Goal: Task Accomplishment & Management: Manage account settings

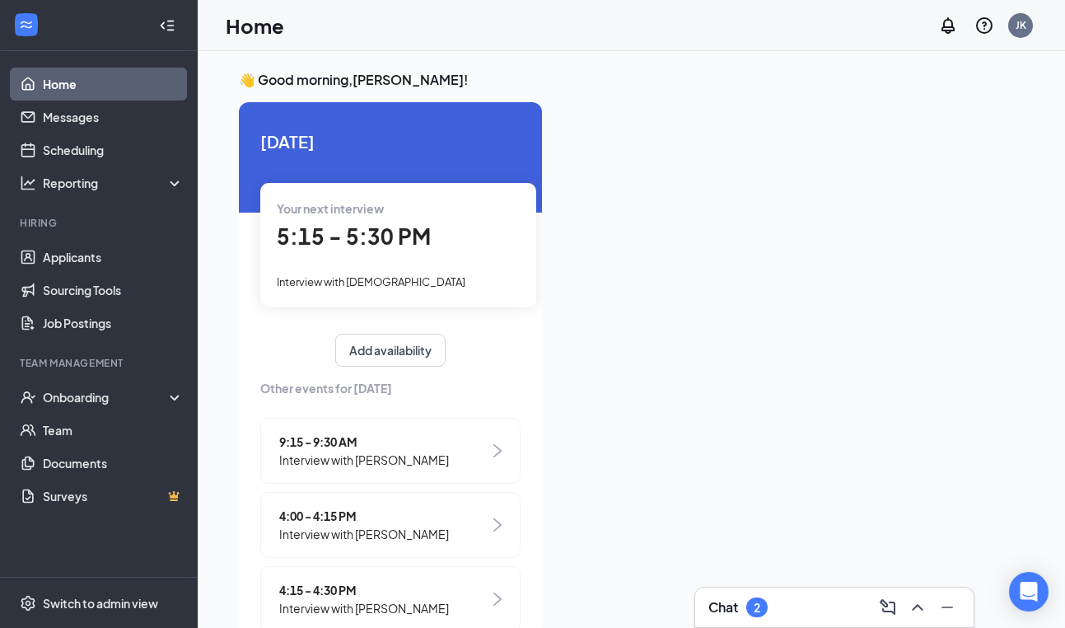
click at [354, 235] on span "5:15 - 5:30 PM" at bounding box center [354, 235] width 154 height 27
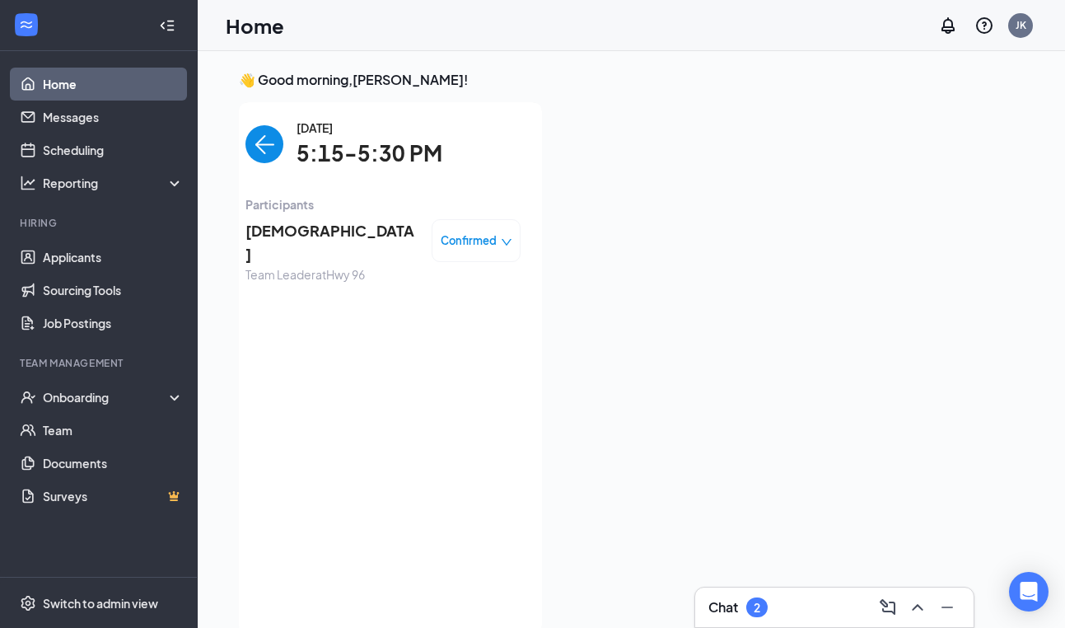
scroll to position [7, 0]
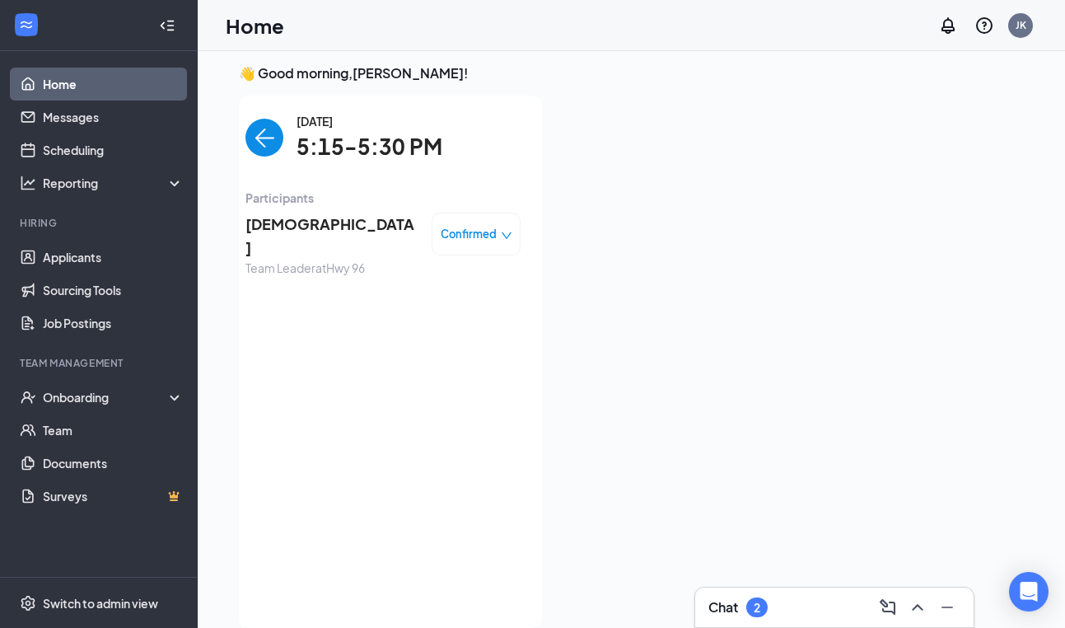
click at [775, 610] on div "Chat 2" at bounding box center [835, 607] width 252 height 26
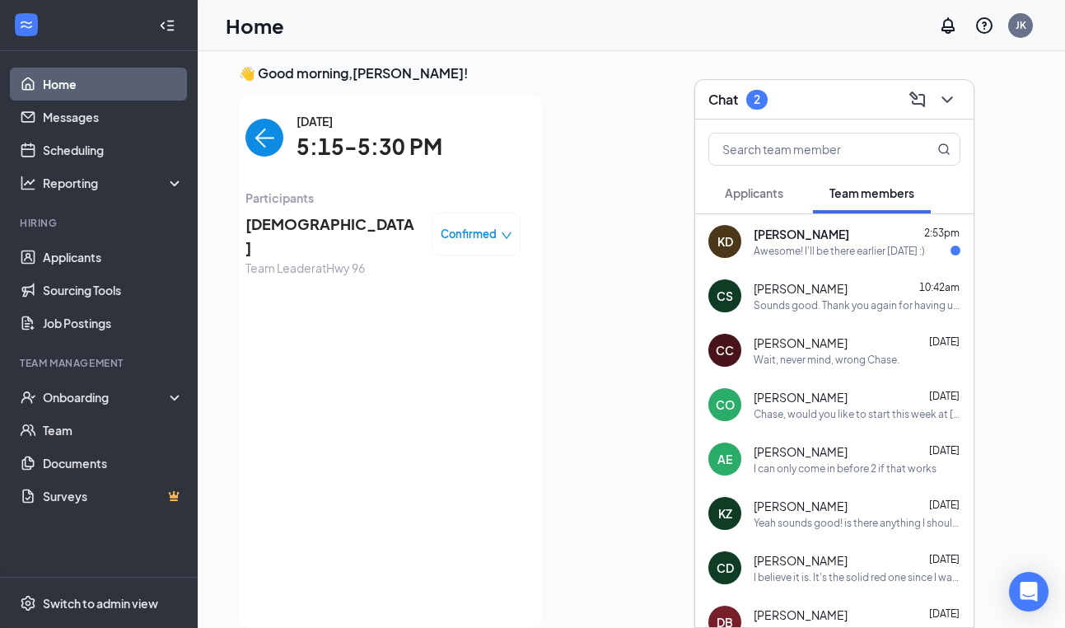
click at [835, 248] on div "Awesome! I'll be there earlier on Thursday :)" at bounding box center [839, 251] width 171 height 14
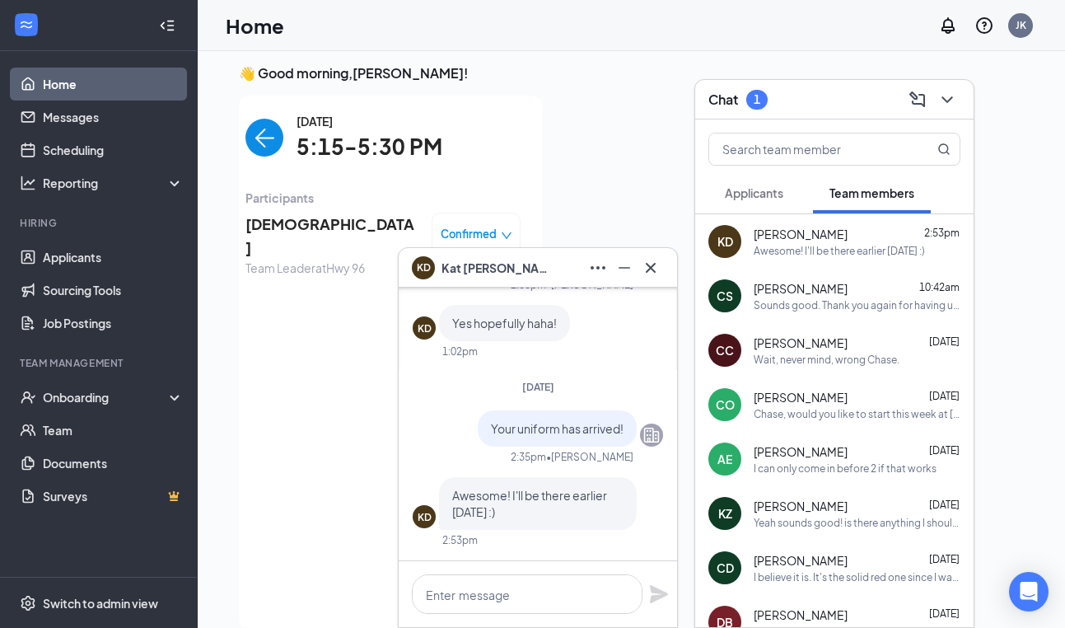
click at [781, 183] on button "Applicants" at bounding box center [754, 192] width 91 height 41
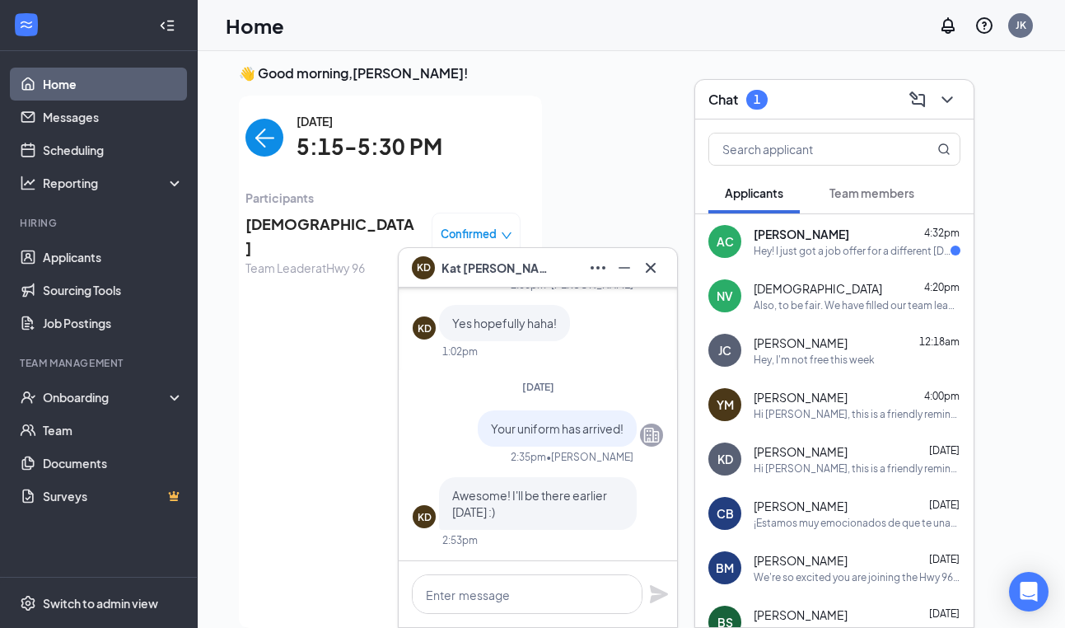
click at [864, 263] on div "AC Ava Cassidy 4:32pm Hey! I just got a job offer for a different Chick-fil-A l…" at bounding box center [834, 241] width 278 height 54
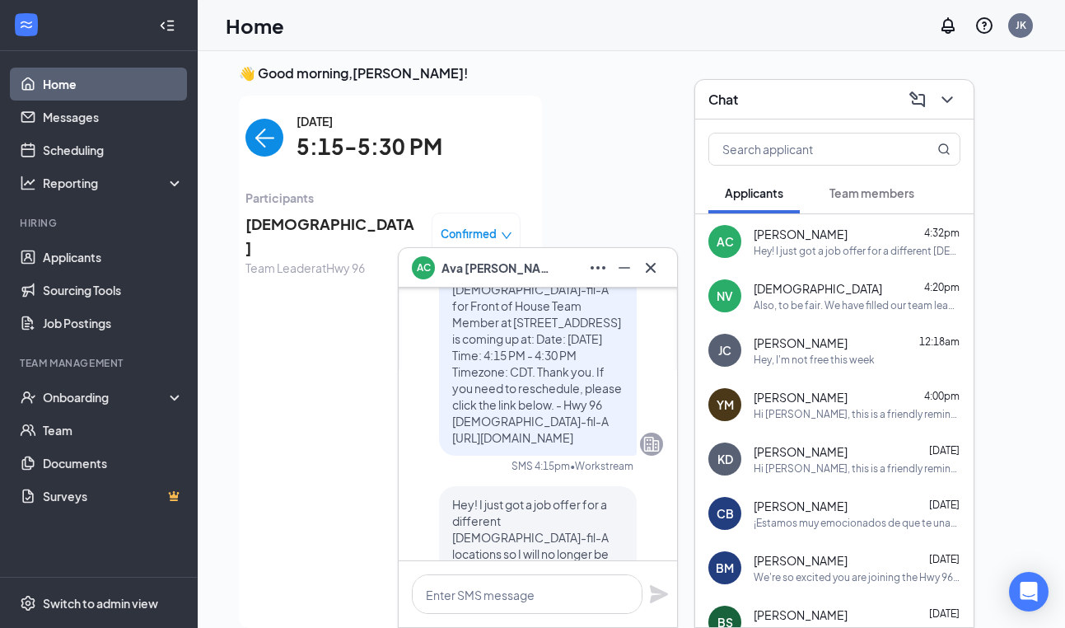
scroll to position [-60, 0]
click at [651, 263] on icon "Cross" at bounding box center [651, 268] width 20 height 20
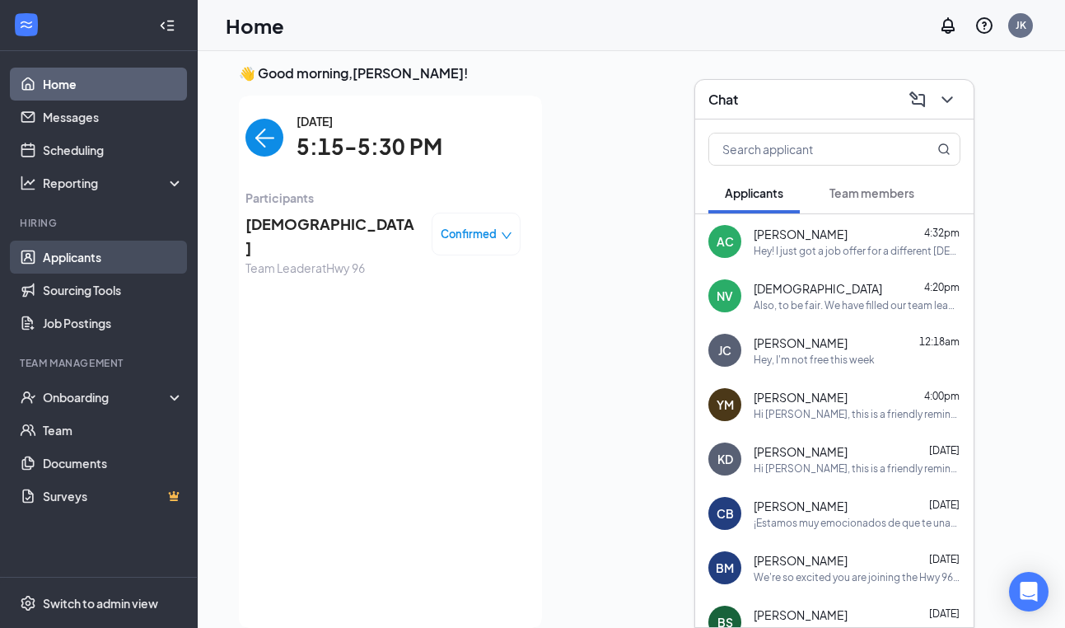
click at [96, 256] on link "Applicants" at bounding box center [113, 257] width 141 height 33
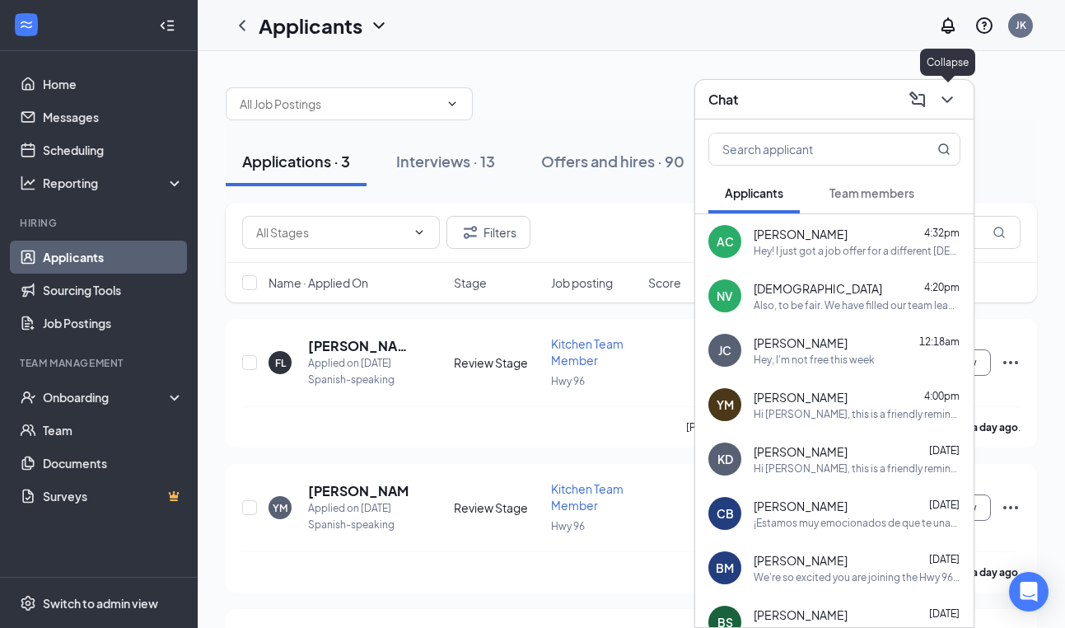
click at [945, 101] on icon "ChevronDown" at bounding box center [948, 100] width 20 height 20
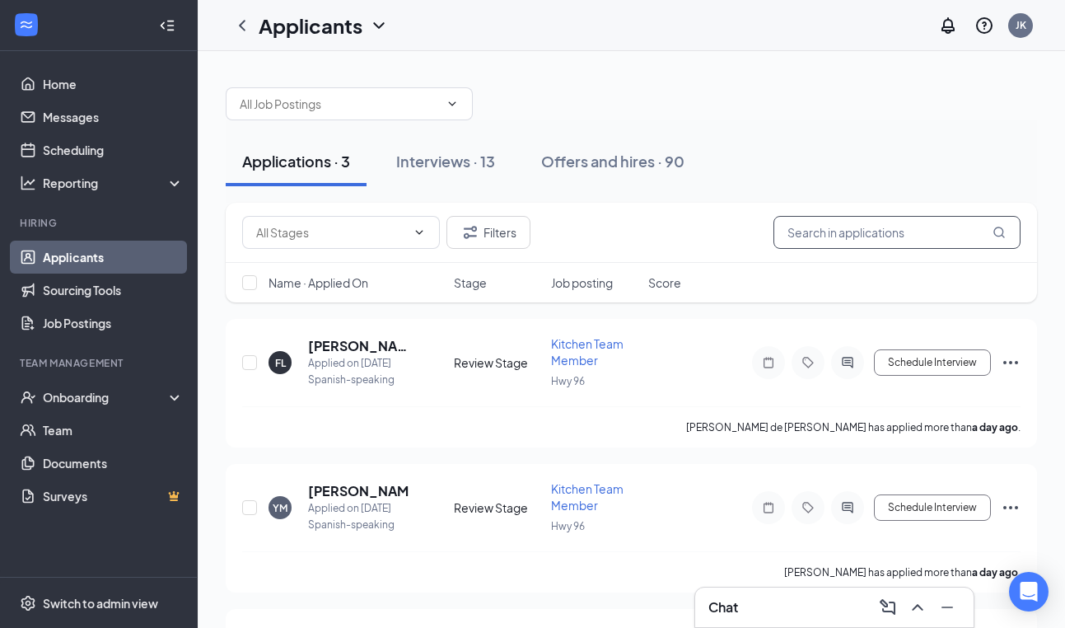
click at [824, 236] on input "text" at bounding box center [897, 232] width 247 height 33
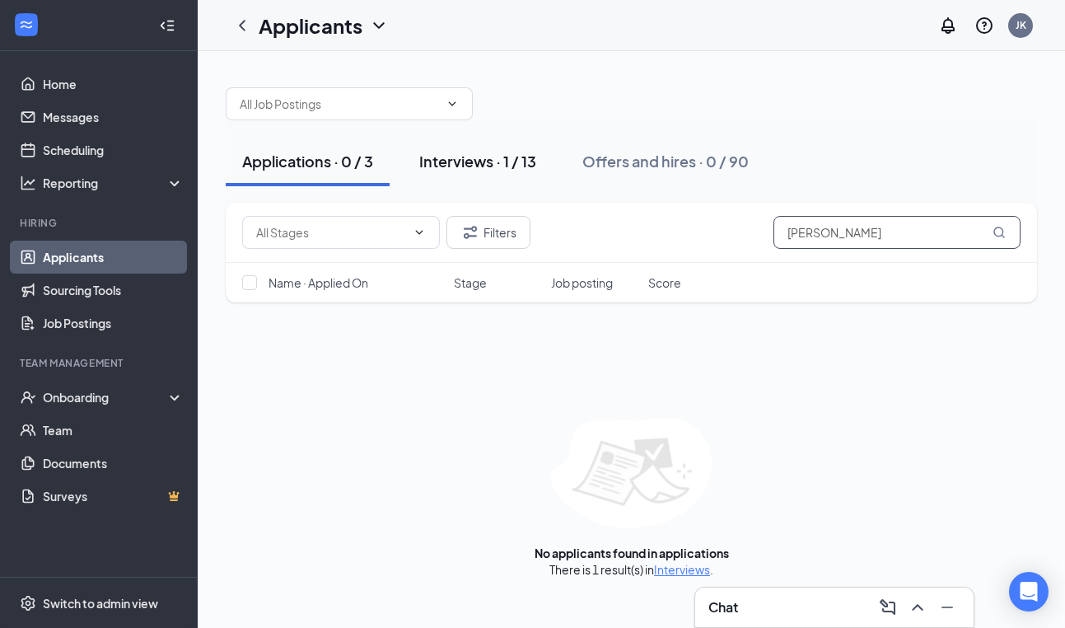
type input "ava cassi"
click at [481, 168] on div "Interviews · 1 / 13" at bounding box center [477, 161] width 117 height 21
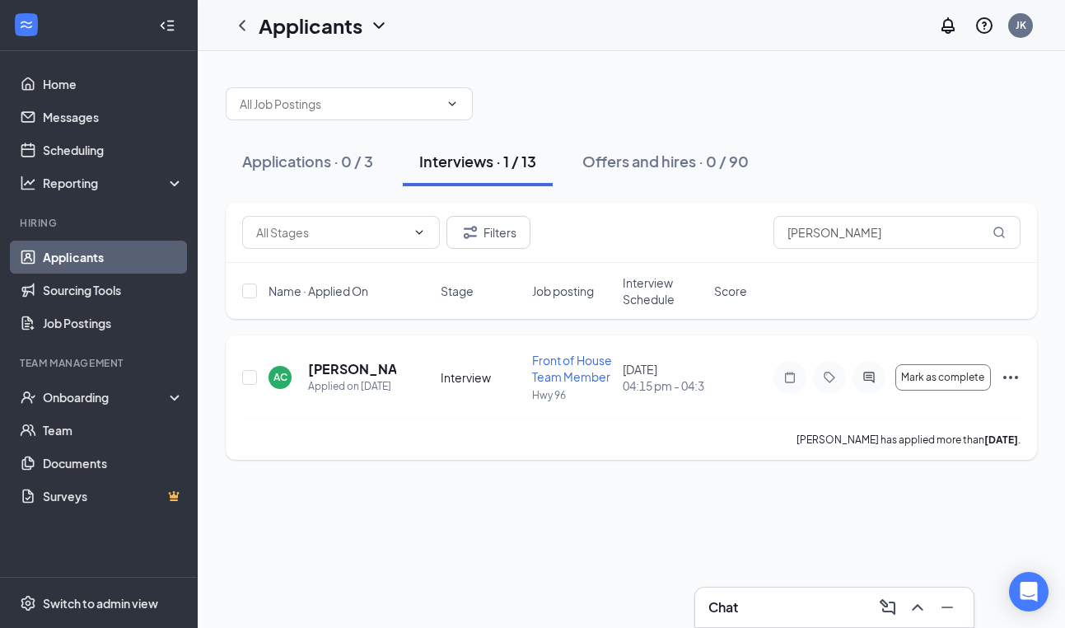
click at [1003, 373] on icon "Ellipses" at bounding box center [1011, 377] width 20 height 20
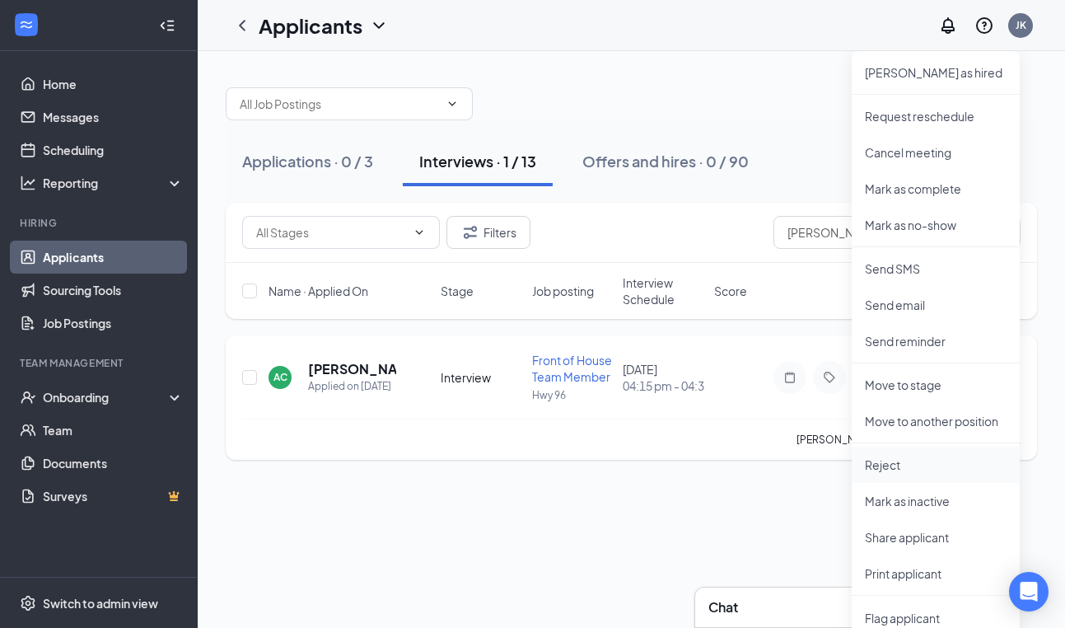
click at [896, 470] on p "Reject" at bounding box center [936, 464] width 142 height 16
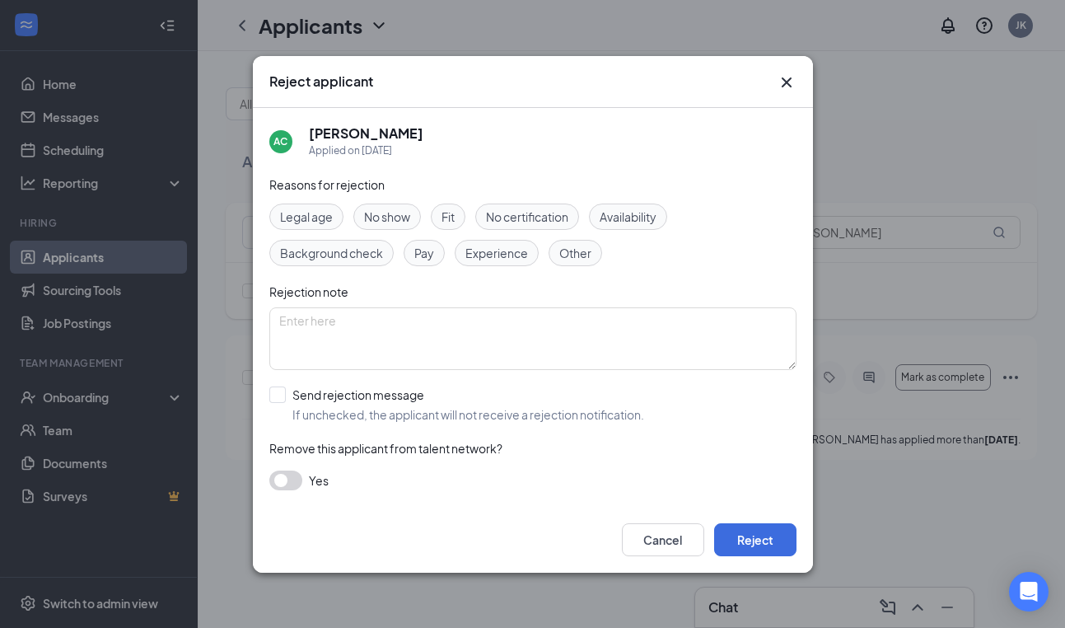
click at [408, 217] on span "No show" at bounding box center [387, 217] width 46 height 18
click at [281, 392] on div at bounding box center [277, 394] width 16 height 16
click at [281, 392] on input "Send rejection message If unchecked, the applicant will not receive a rejection…" at bounding box center [456, 404] width 375 height 36
checkbox input "true"
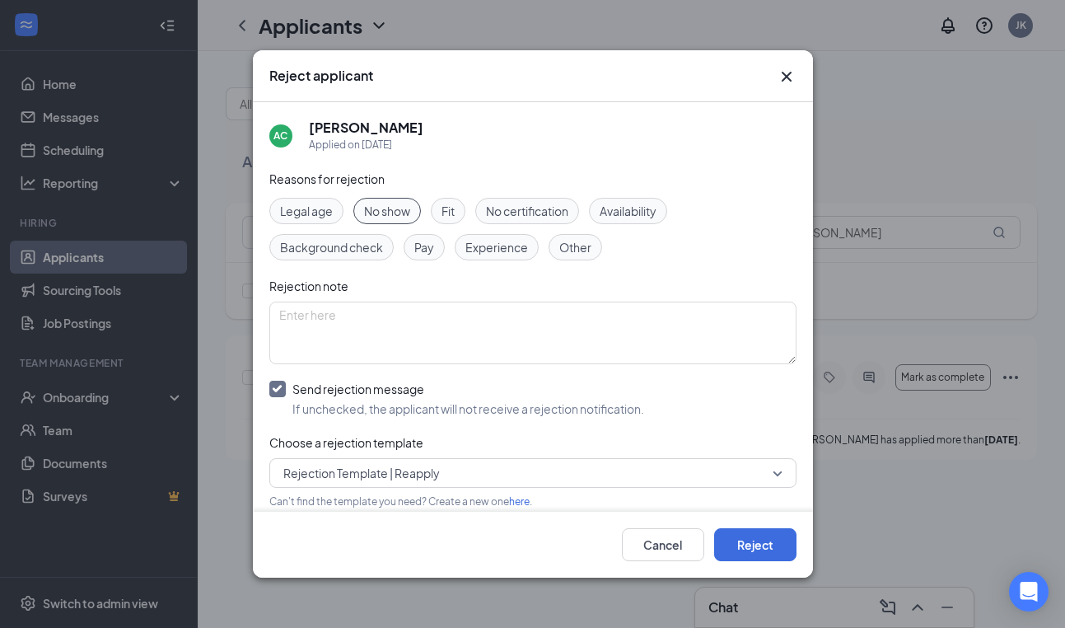
click at [365, 471] on span "Rejection Template | Reapply" at bounding box center [361, 473] width 157 height 25
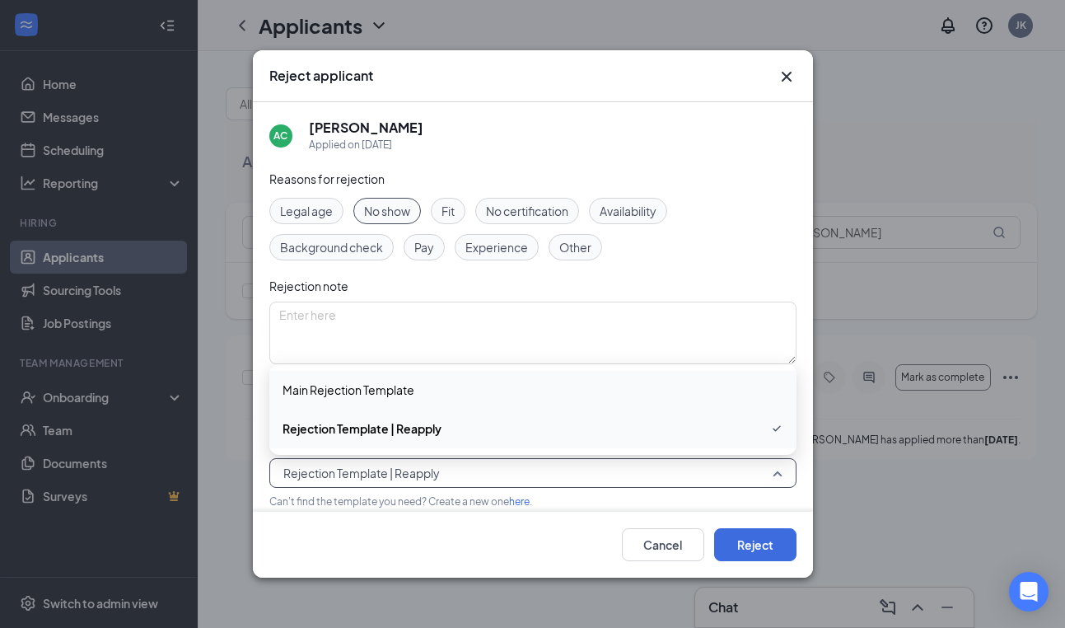
click at [373, 396] on span "Main Rejection Template" at bounding box center [349, 390] width 132 height 18
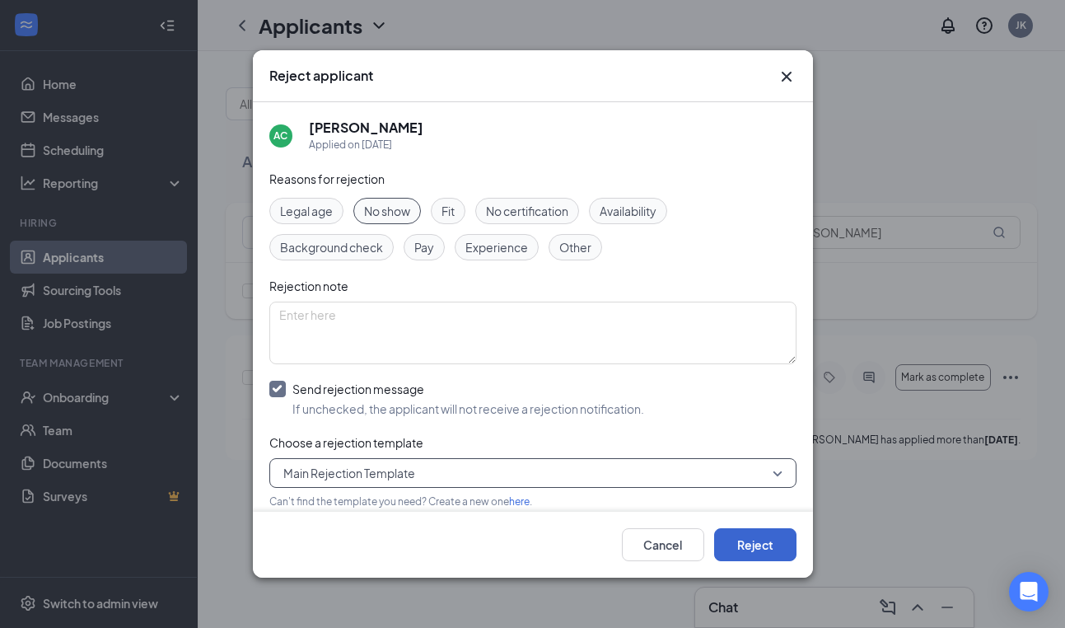
click at [738, 541] on button "Reject" at bounding box center [755, 544] width 82 height 33
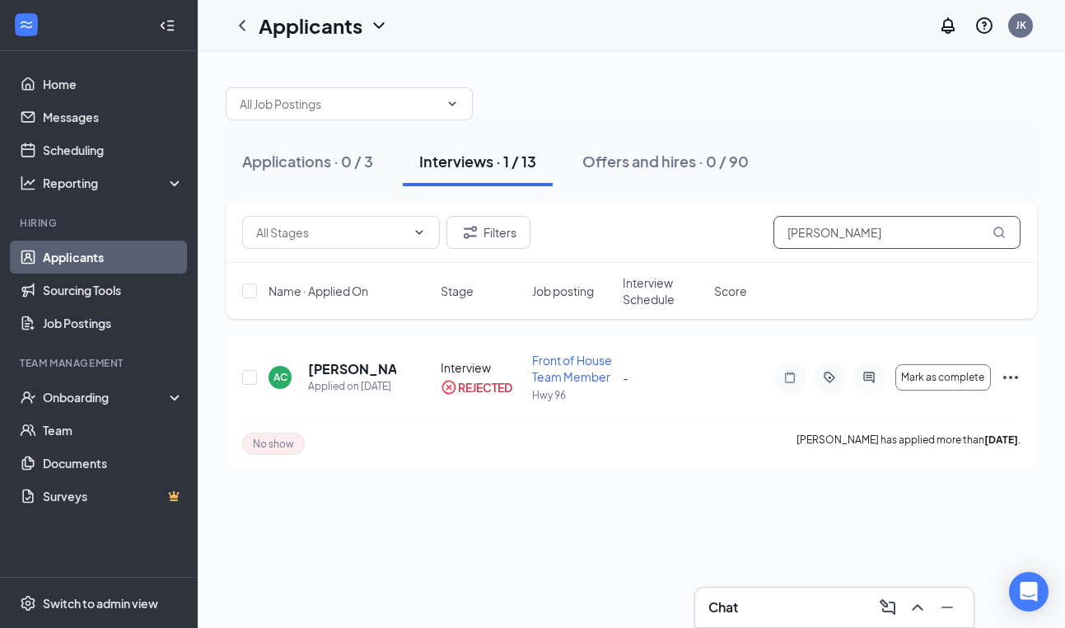
click at [863, 228] on input "ava cassi" at bounding box center [897, 232] width 247 height 33
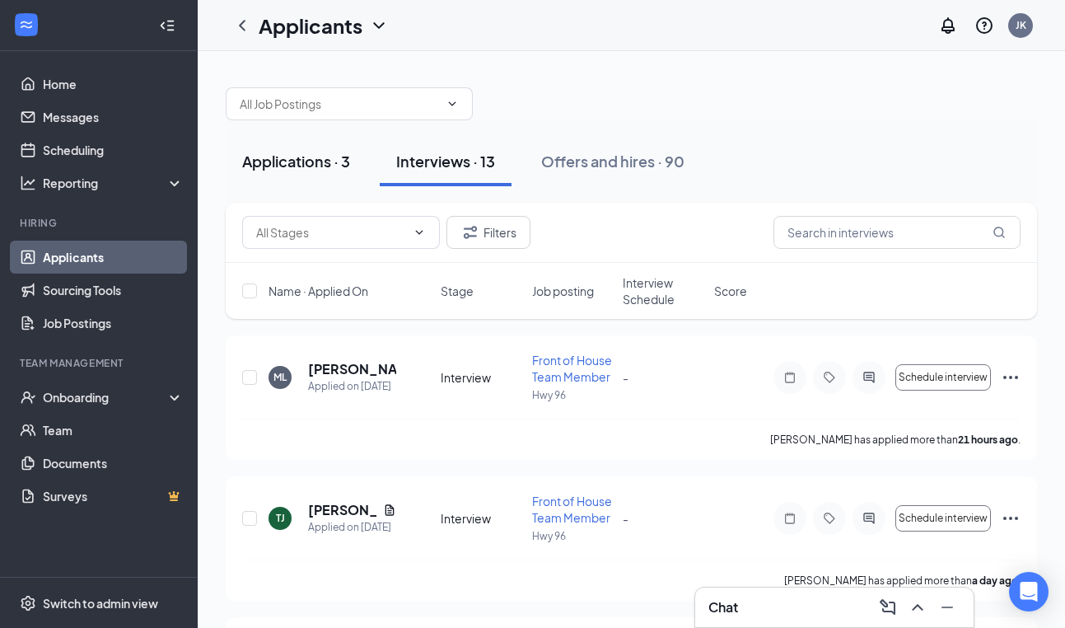
click at [299, 157] on div "Applications · 3" at bounding box center [296, 161] width 108 height 21
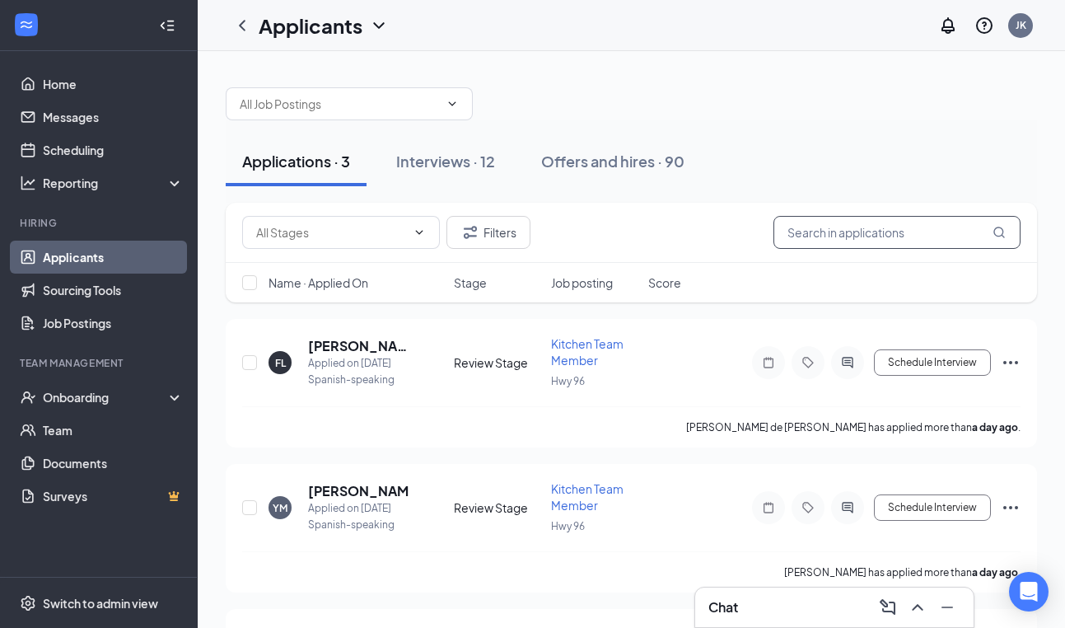
click at [855, 234] on input "text" at bounding box center [897, 232] width 247 height 33
click at [456, 161] on div "Interviews · 12" at bounding box center [445, 161] width 99 height 21
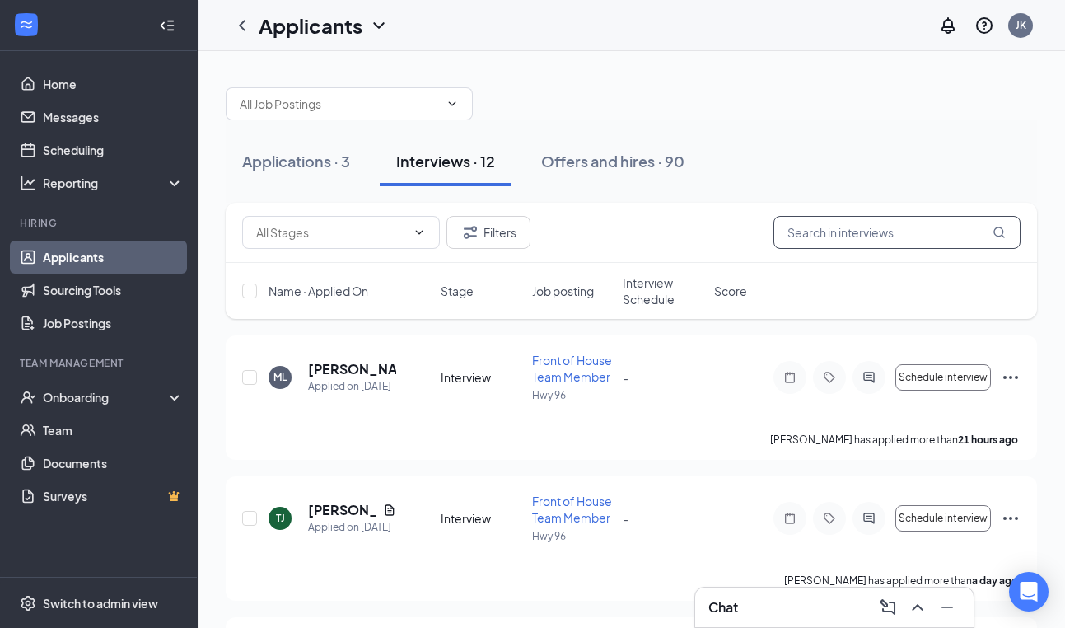
click at [824, 233] on input "text" at bounding box center [897, 232] width 247 height 33
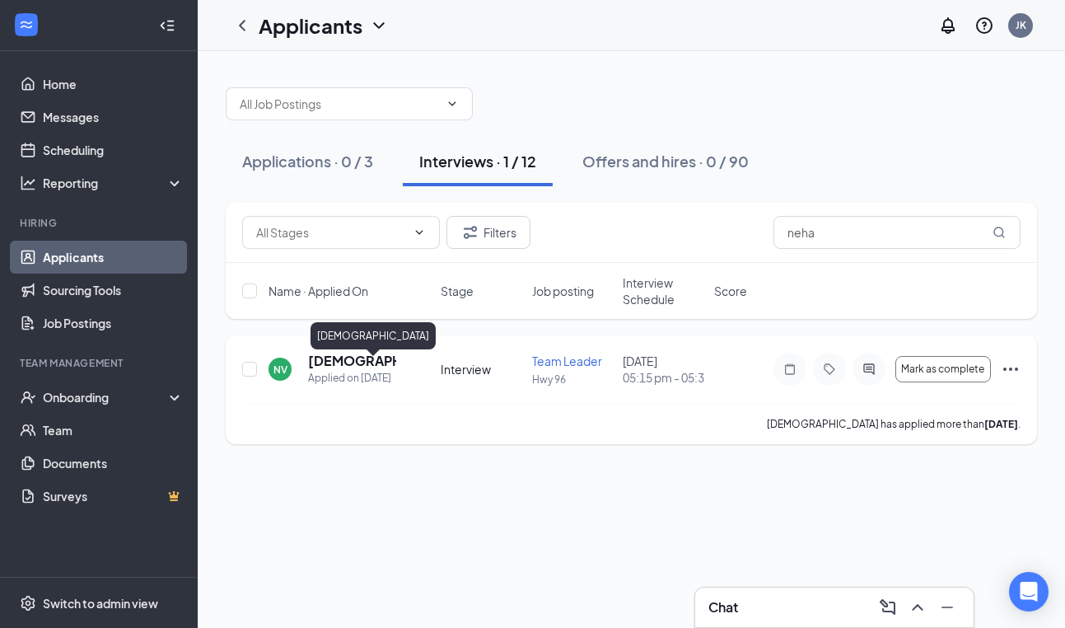
click at [341, 370] on h5 "[DEMOGRAPHIC_DATA]" at bounding box center [352, 361] width 88 height 18
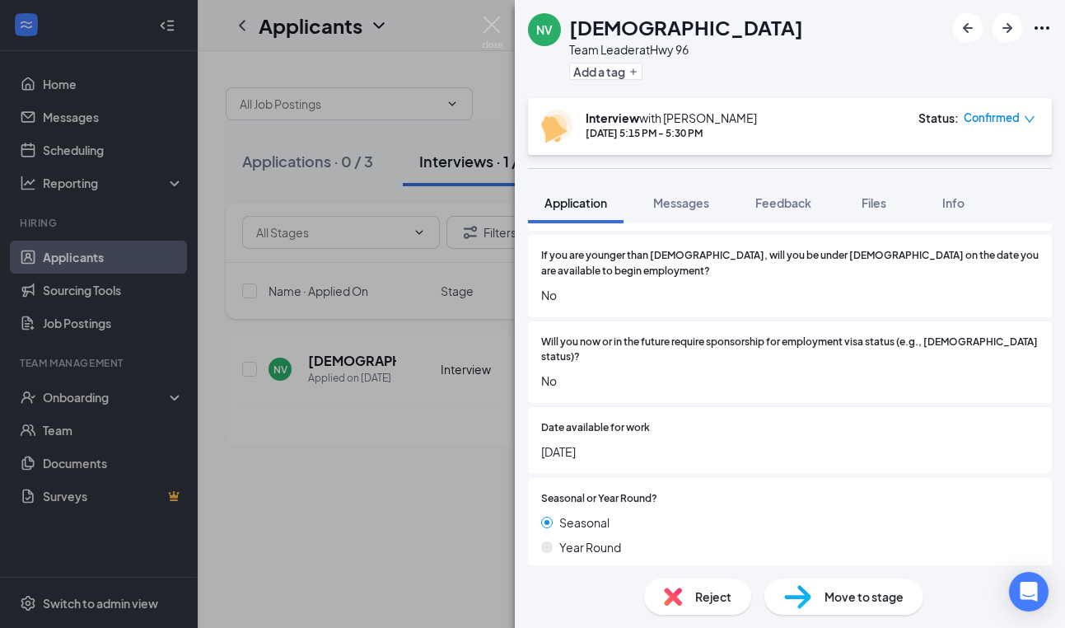
scroll to position [373, 0]
click at [489, 26] on img at bounding box center [492, 32] width 21 height 32
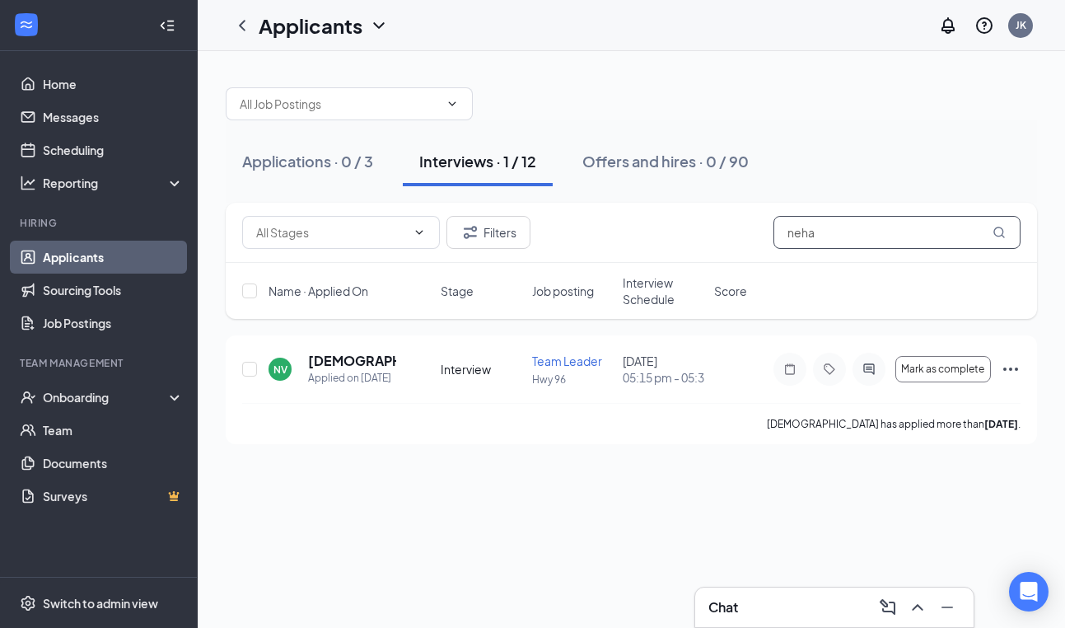
click at [848, 235] on input "neha" at bounding box center [897, 232] width 247 height 33
type input "n"
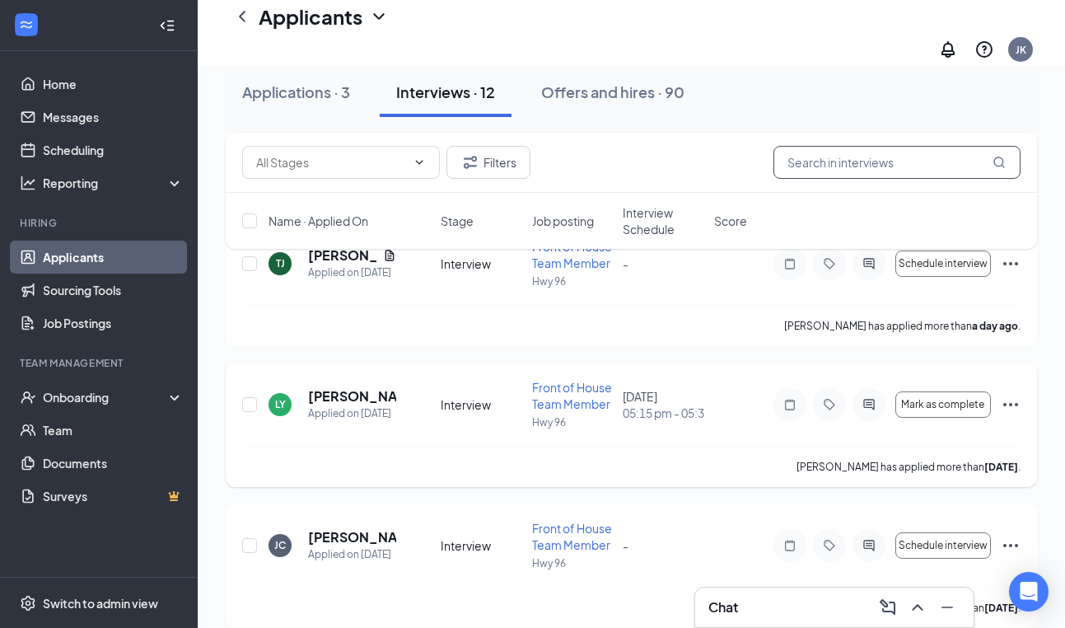
scroll to position [269, 0]
click at [646, 219] on span "Interview Schedule" at bounding box center [664, 220] width 82 height 33
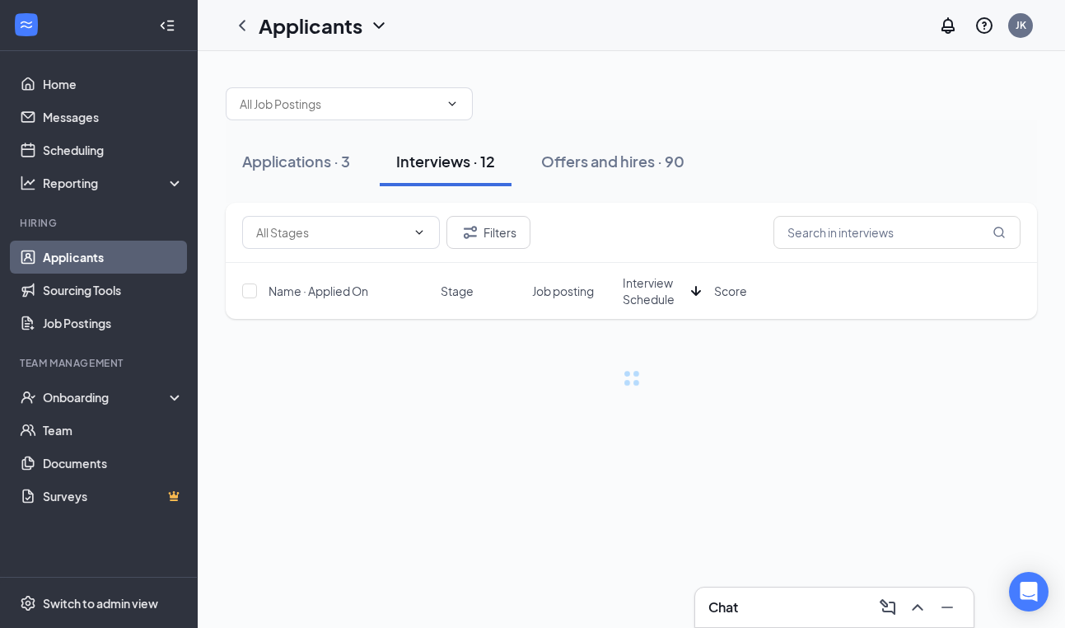
scroll to position [0, 0]
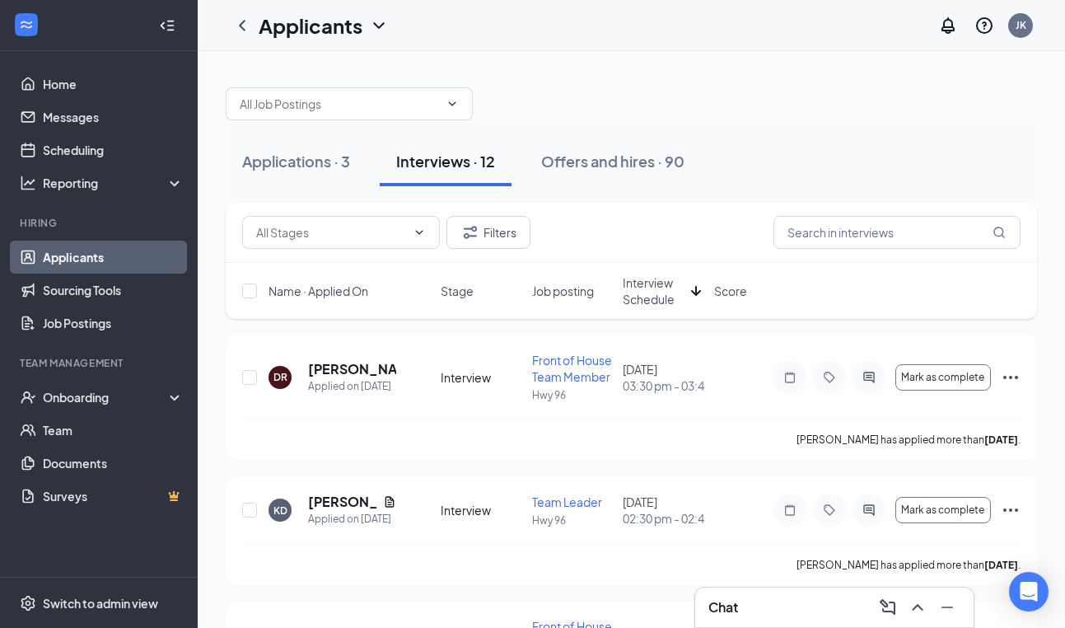
click at [652, 285] on span "Interview Schedule" at bounding box center [654, 290] width 62 height 33
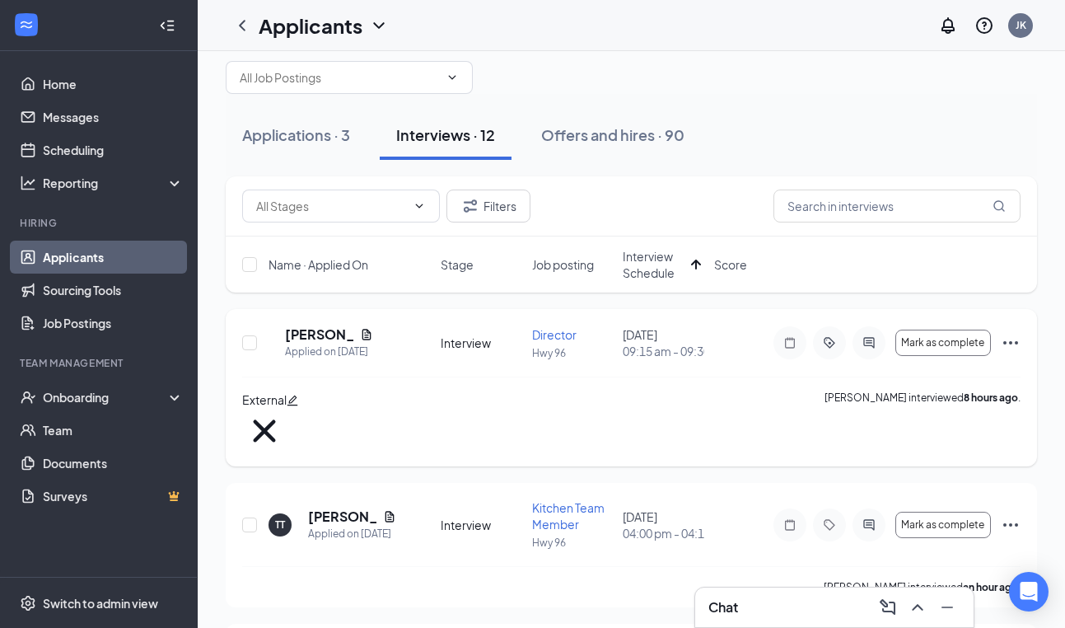
scroll to position [31, 0]
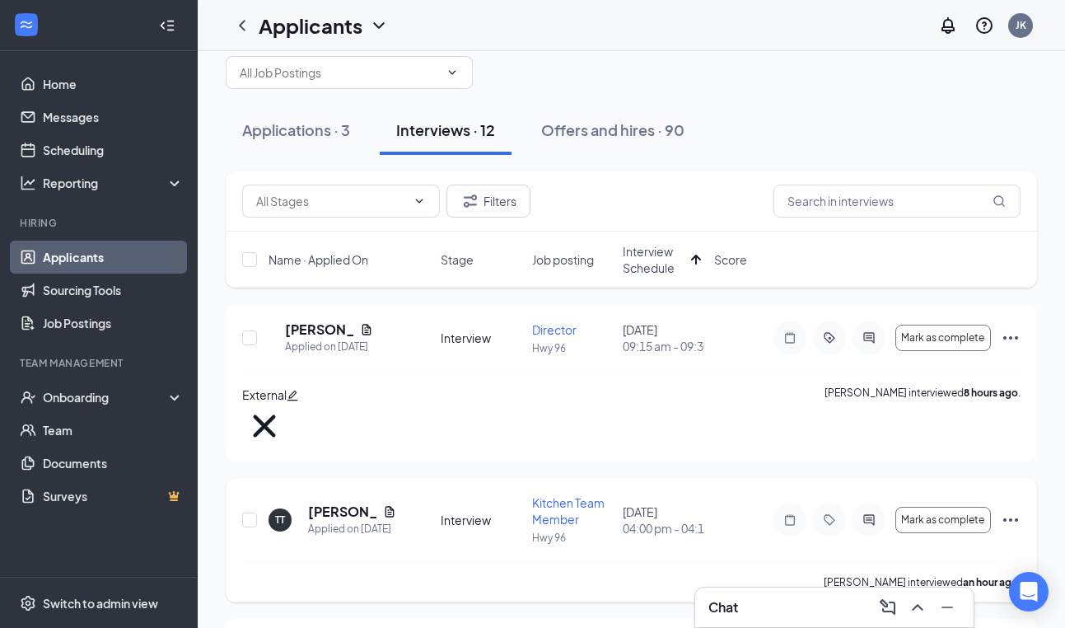
click at [1013, 510] on icon "Ellipses" at bounding box center [1011, 520] width 20 height 20
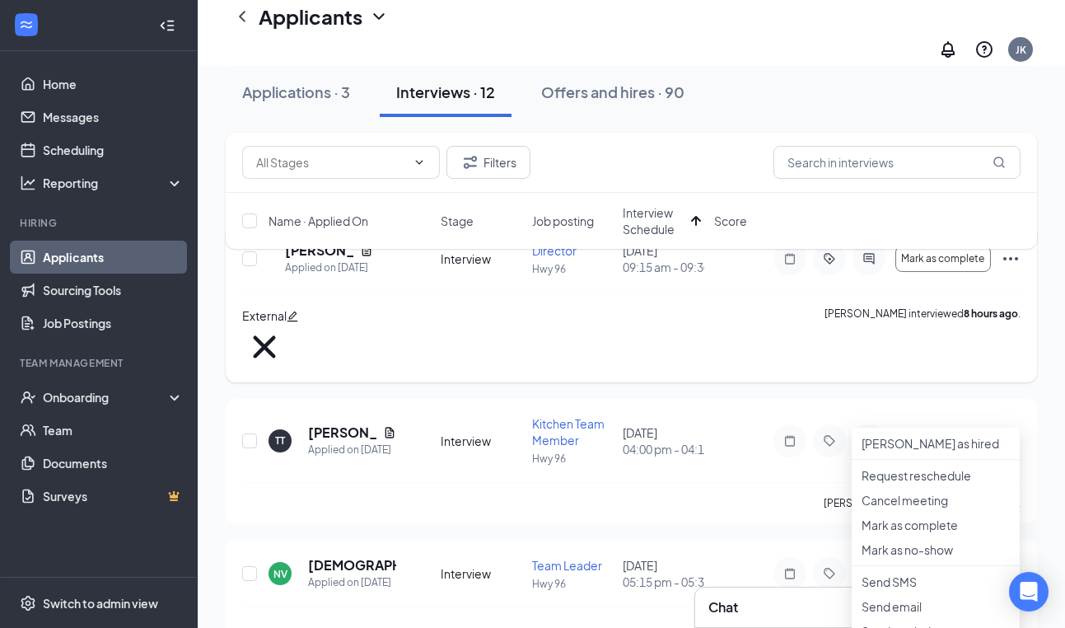
scroll to position [115, 0]
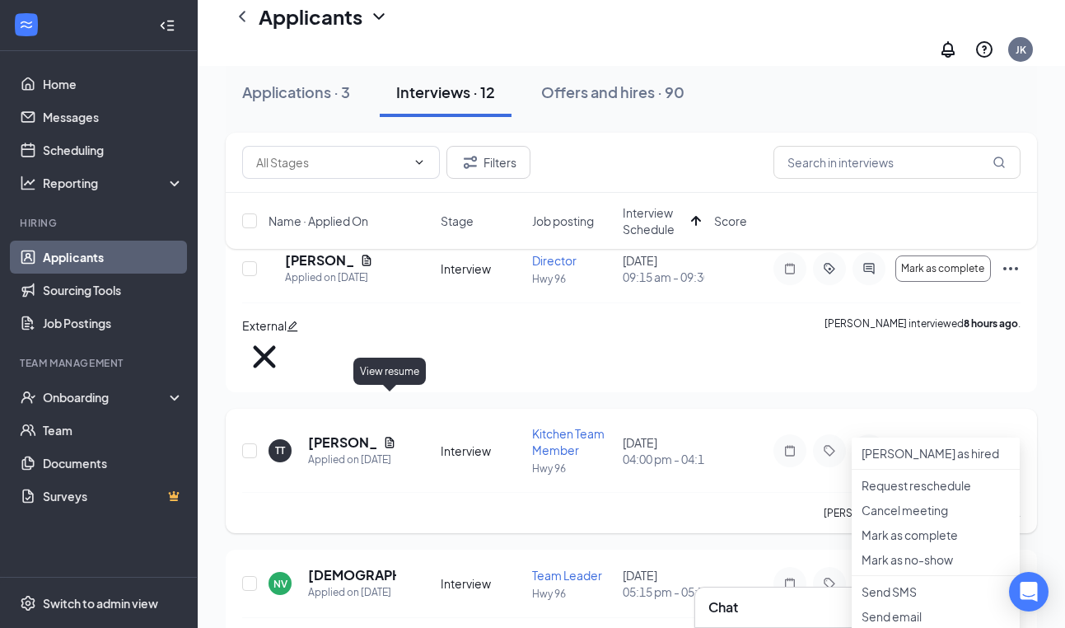
click at [388, 437] on icon "Document" at bounding box center [390, 442] width 9 height 11
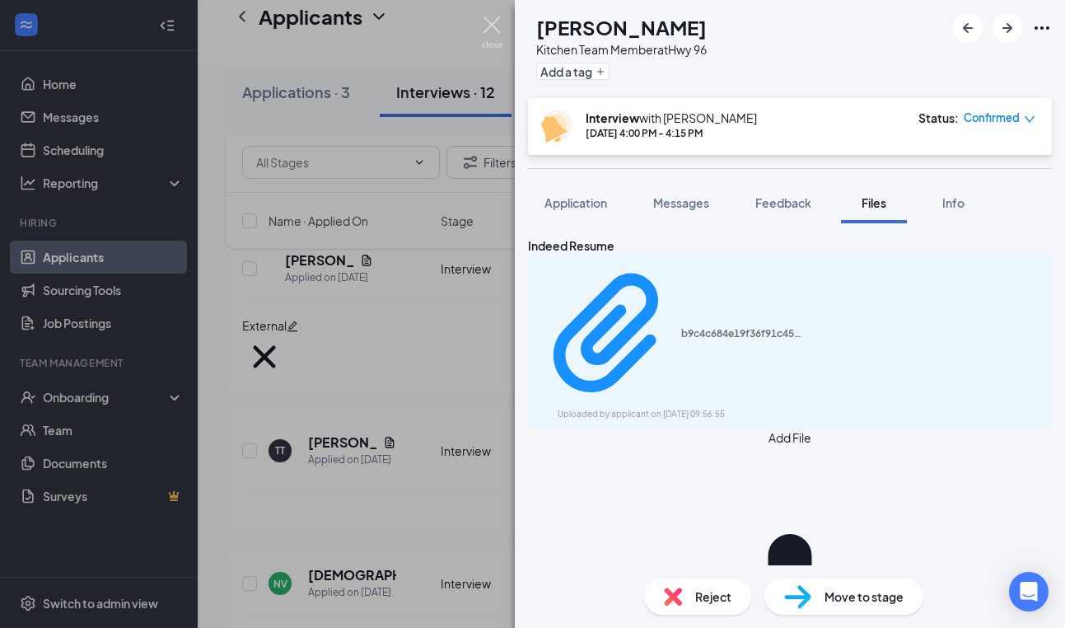
click at [494, 34] on img at bounding box center [492, 32] width 21 height 32
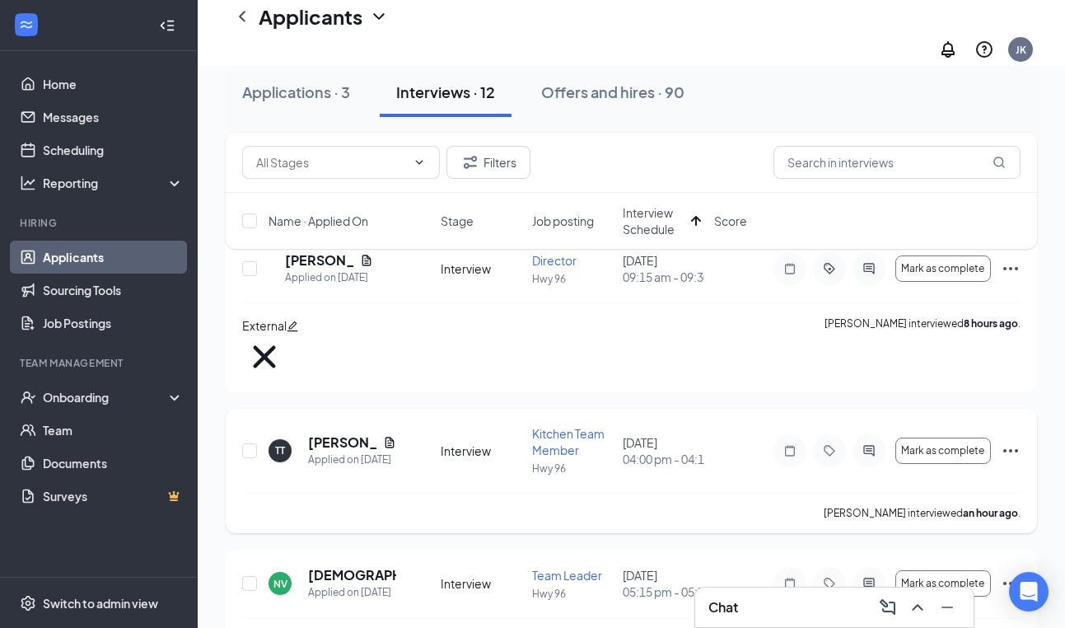
click at [1012, 441] on icon "Ellipses" at bounding box center [1011, 451] width 20 height 20
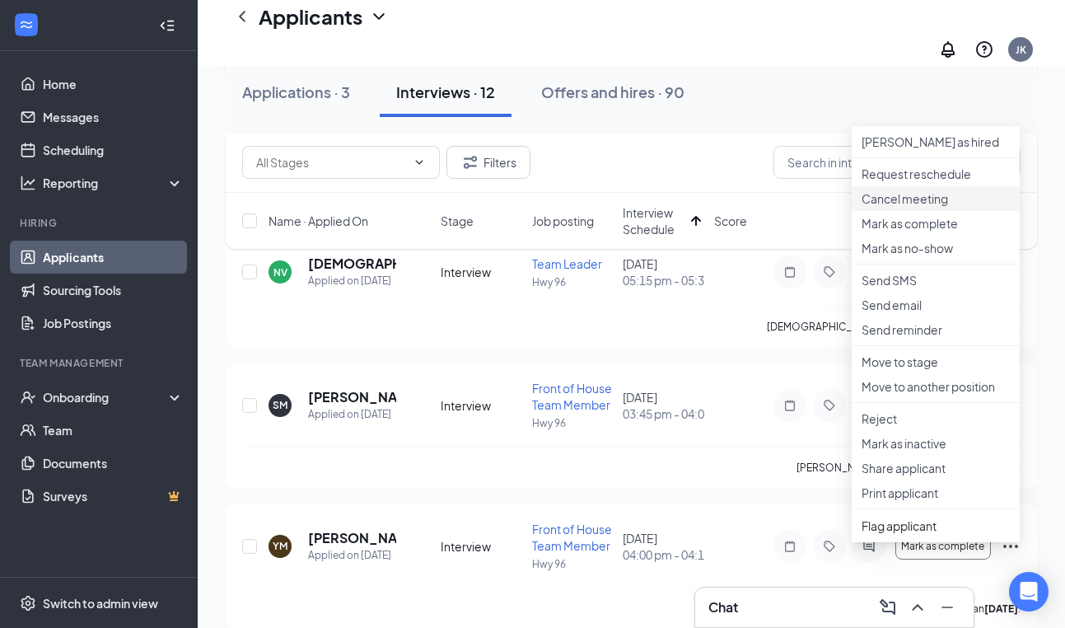
scroll to position [466, 0]
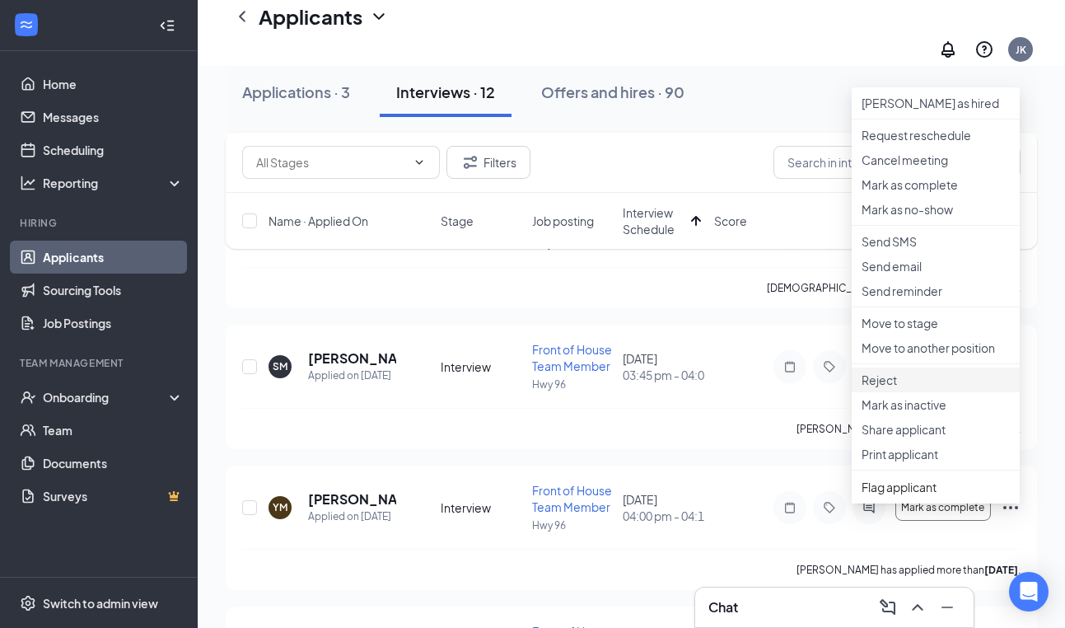
click at [870, 388] on p "Reject" at bounding box center [936, 380] width 148 height 16
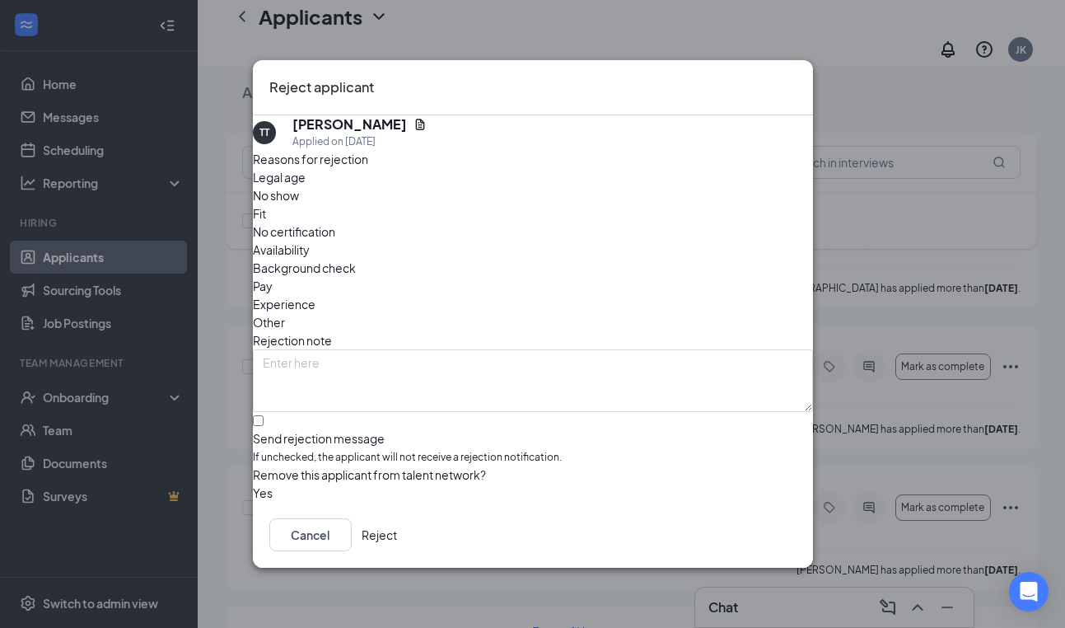
click at [283, 430] on div at bounding box center [533, 430] width 560 height 0
click at [264, 415] on input "Send rejection message If unchecked, the applicant will not receive a rejection…" at bounding box center [258, 420] width 11 height 11
checkbox input "true"
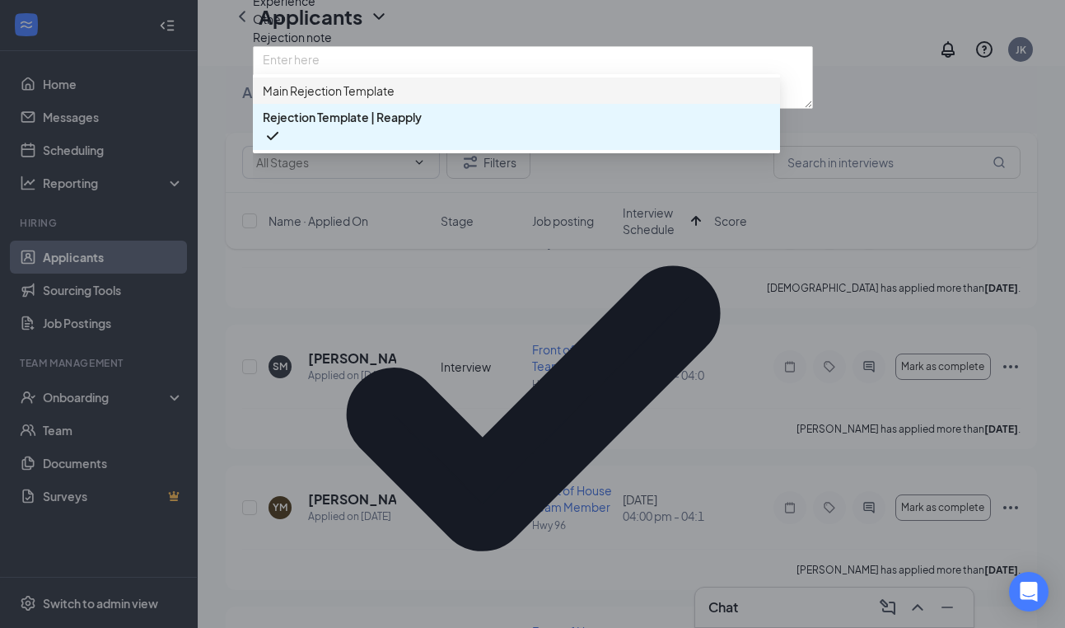
click at [353, 104] on div "Main Rejection Template" at bounding box center [516, 90] width 527 height 26
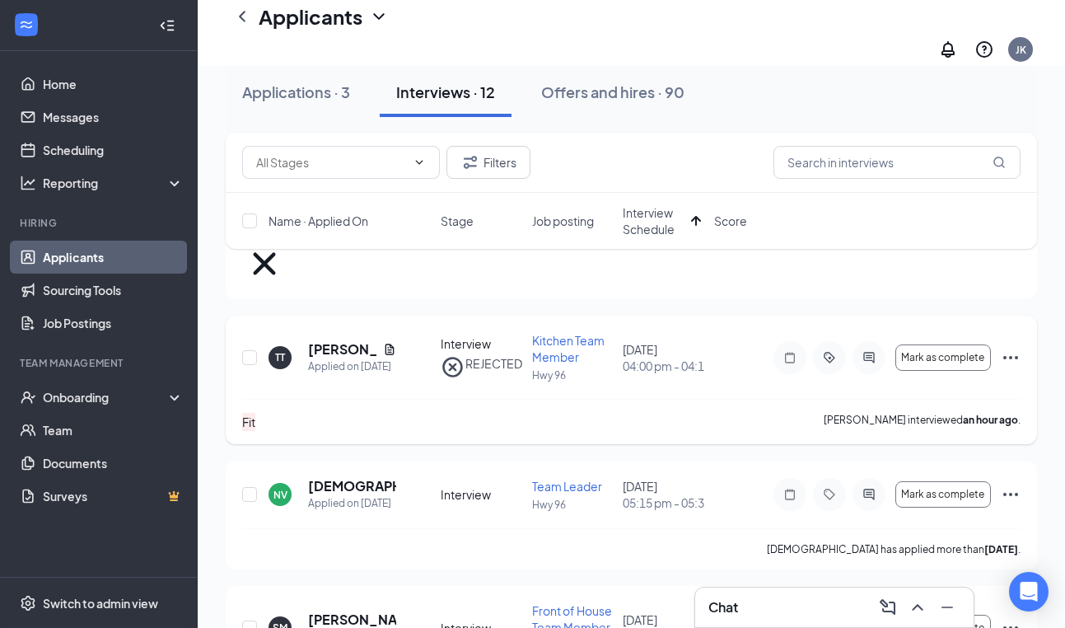
scroll to position [212, 0]
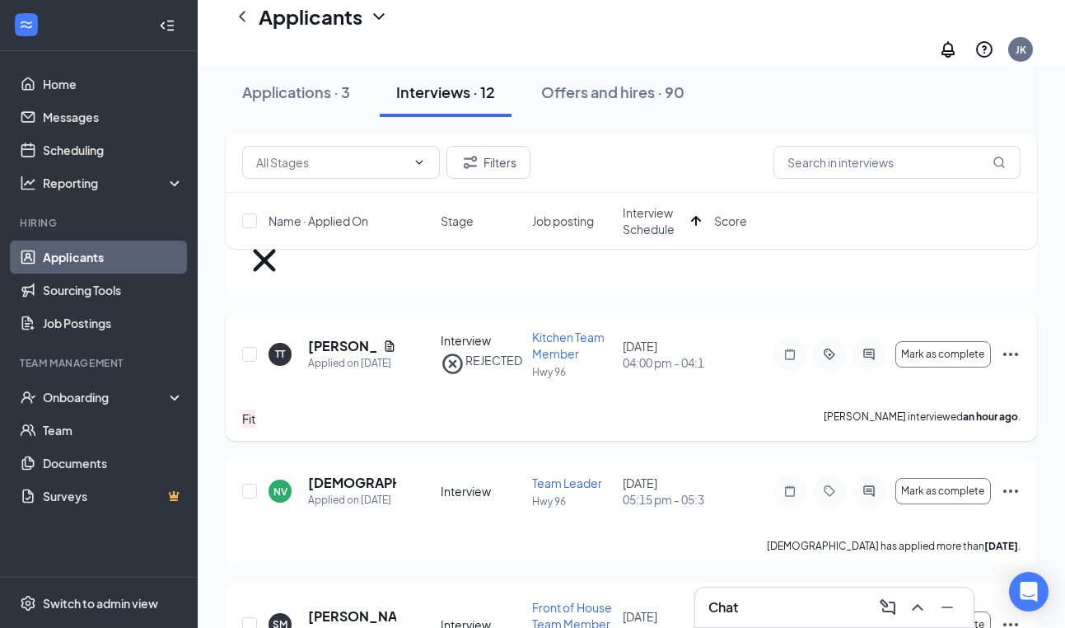
click at [1032, 312] on div "TT [PERSON_NAME] Applied on [DATE] Interview REJECTED Kitchen Team Member Hwy 9…" at bounding box center [632, 376] width 812 height 129
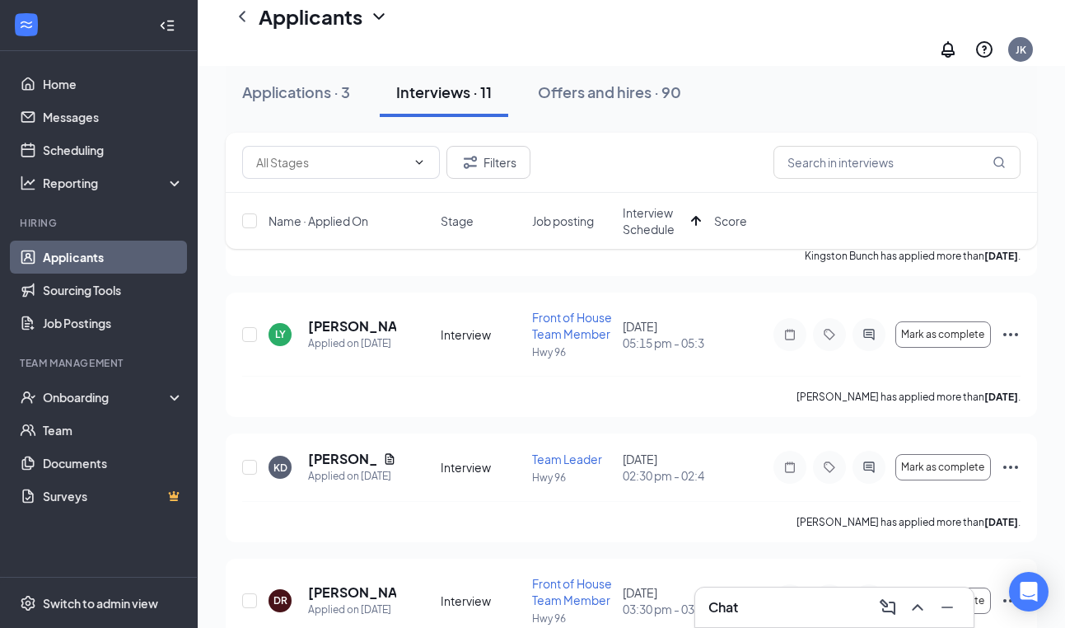
scroll to position [817, 0]
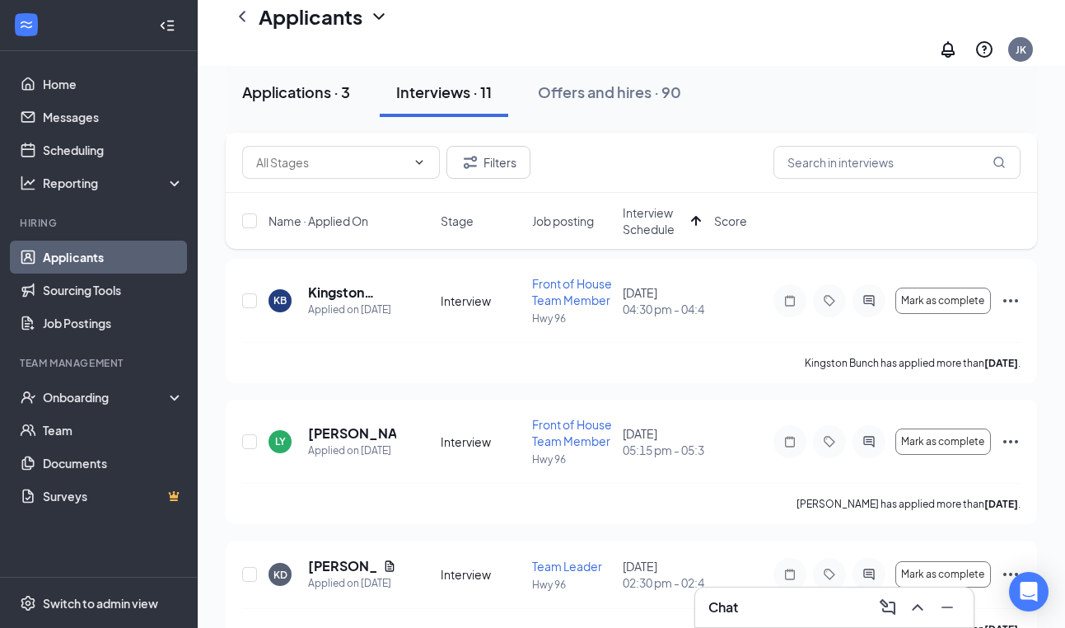
click at [331, 98] on div "Applications · 3" at bounding box center [296, 92] width 108 height 21
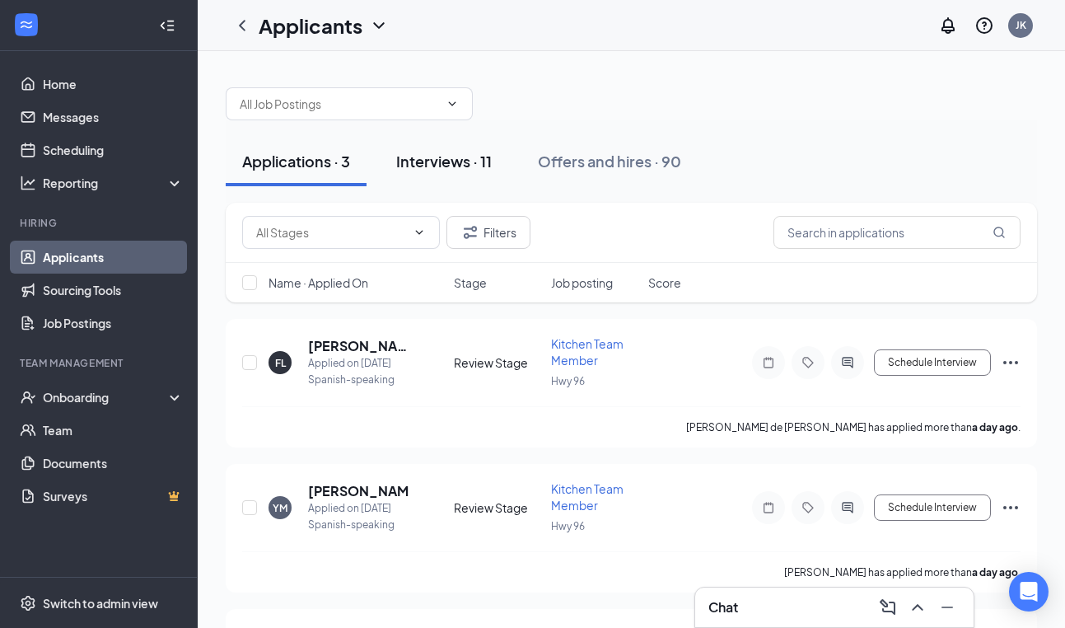
click at [465, 174] on button "Interviews · 11" at bounding box center [444, 161] width 129 height 49
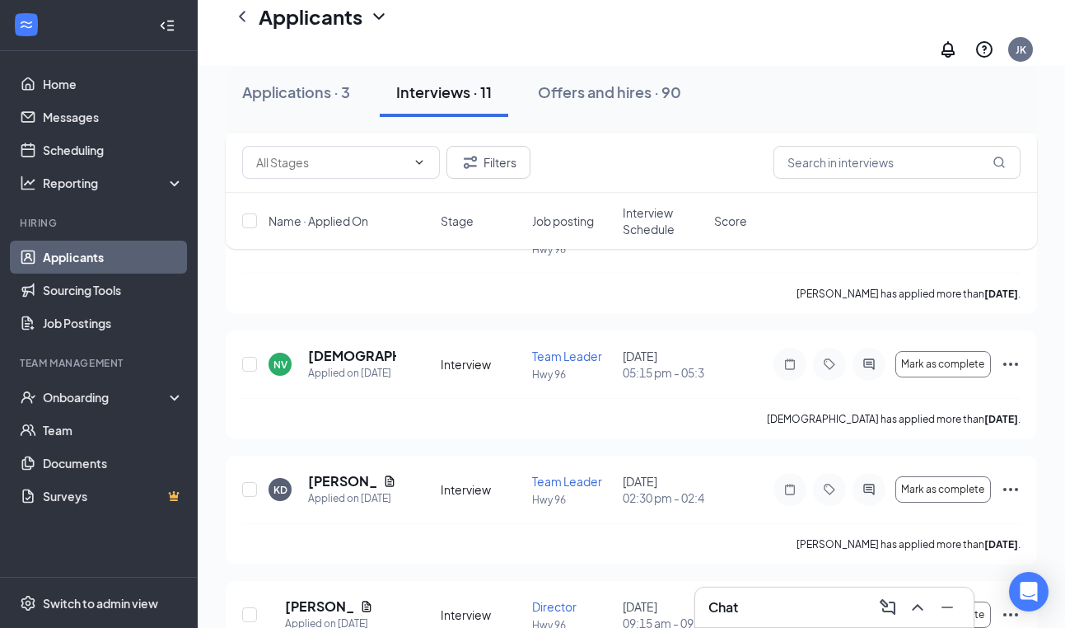
scroll to position [1158, 0]
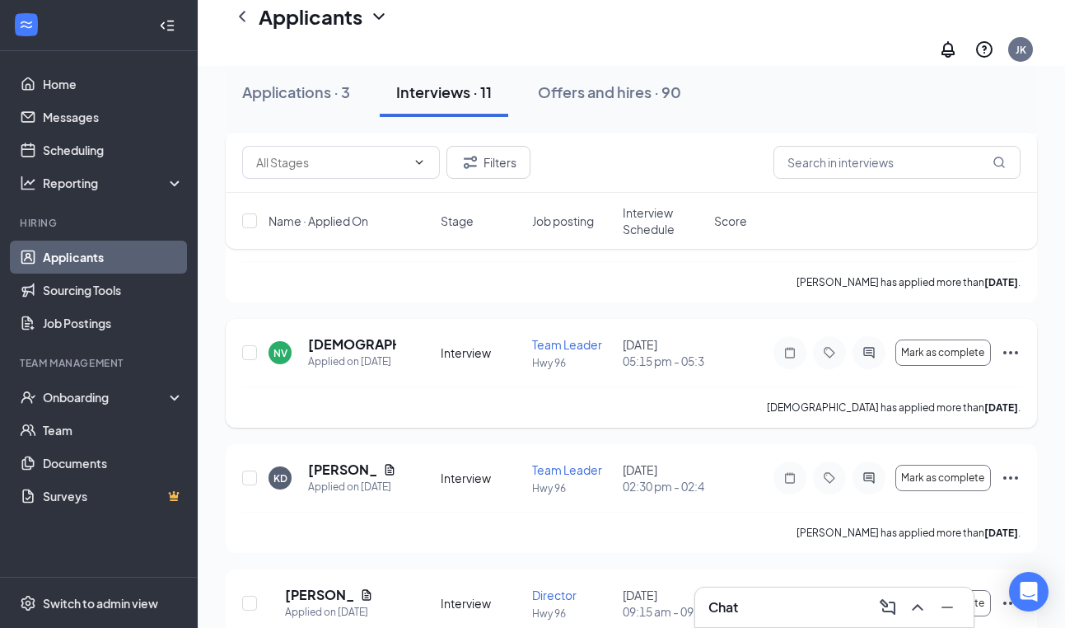
click at [1010, 351] on icon "Ellipses" at bounding box center [1011, 352] width 15 height 3
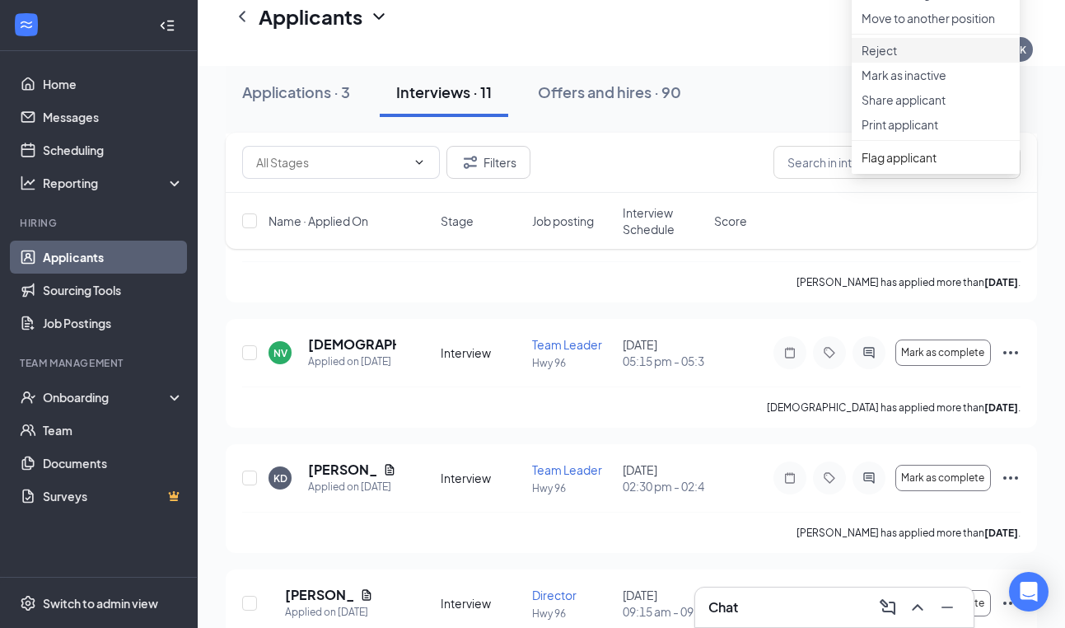
click at [907, 59] on p "Reject" at bounding box center [936, 50] width 148 height 16
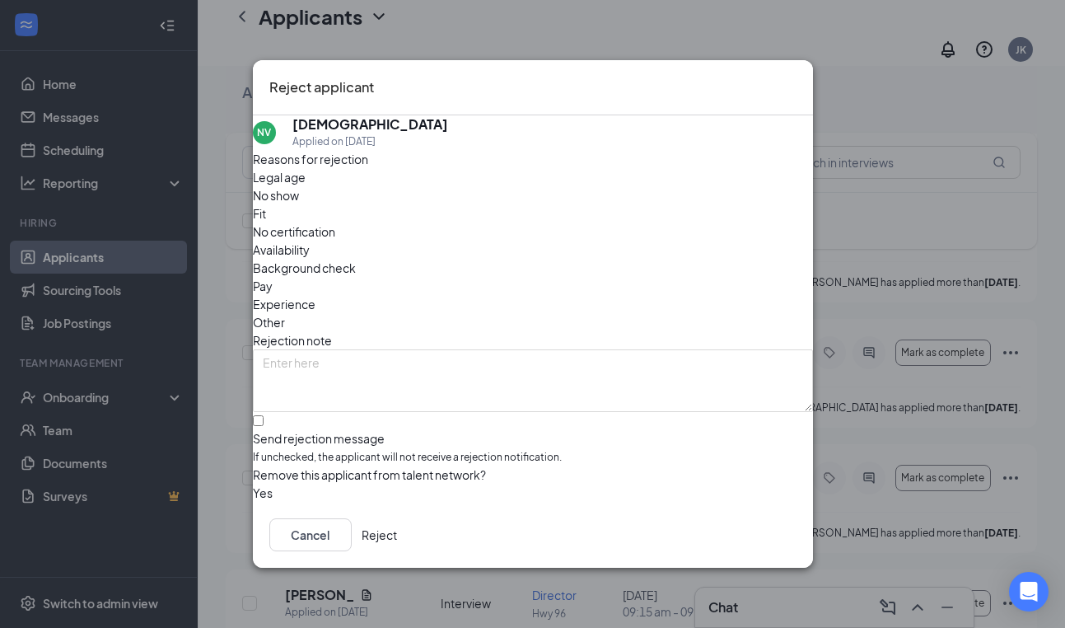
click at [299, 204] on span "No show" at bounding box center [276, 195] width 46 height 18
click at [264, 415] on input "Send rejection message If unchecked, the applicant will not receive a rejection…" at bounding box center [258, 420] width 11 height 11
checkbox input "true"
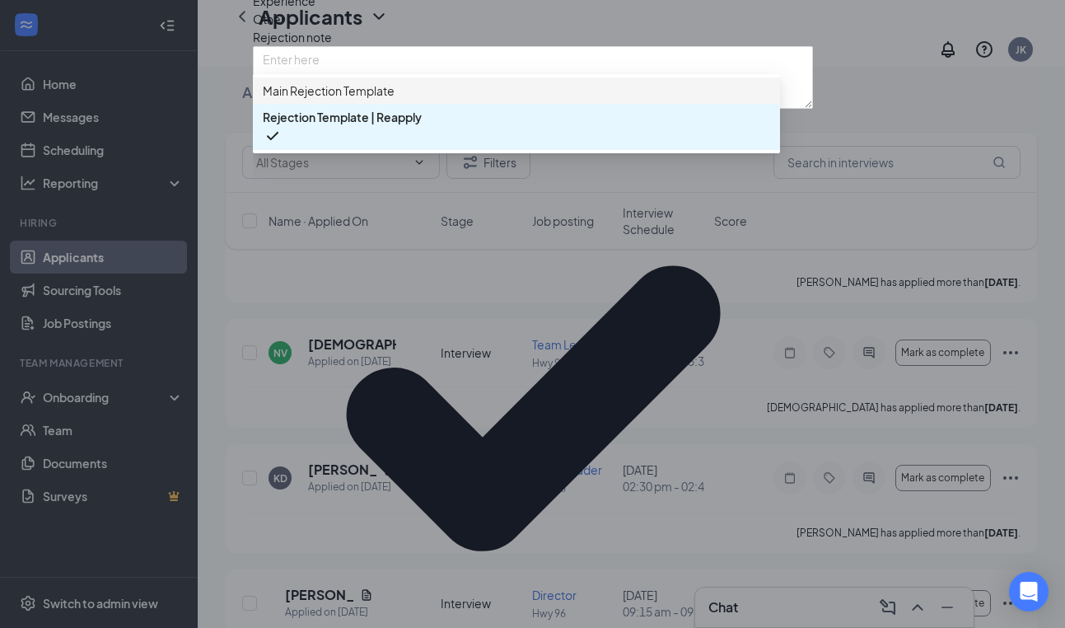
click at [374, 100] on span "Main Rejection Template" at bounding box center [329, 91] width 132 height 18
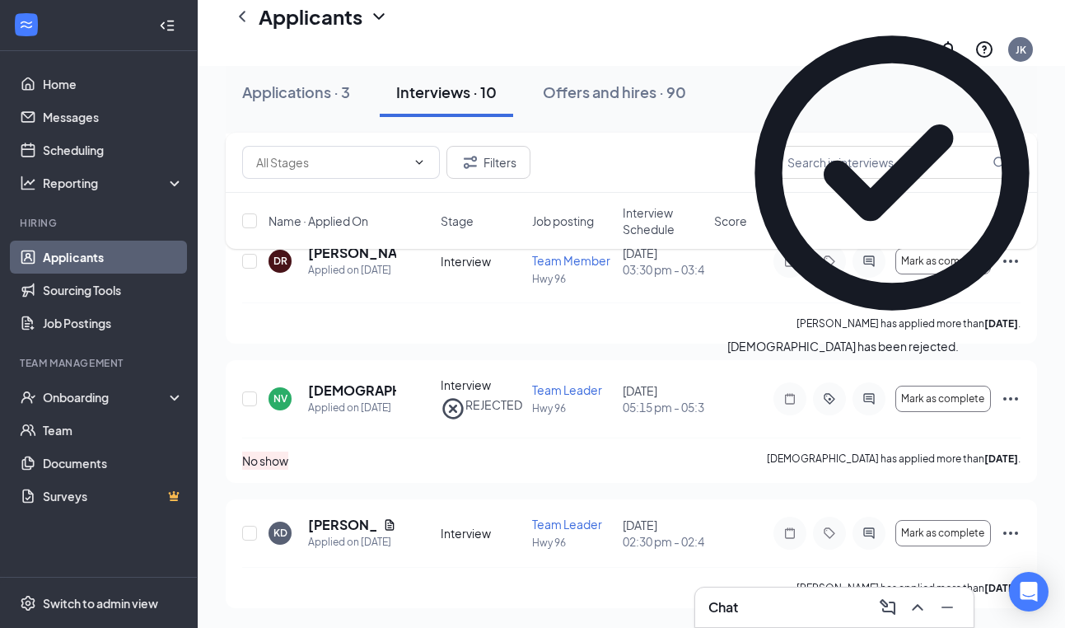
scroll to position [1126, 0]
